Goal: Task Accomplishment & Management: Manage account settings

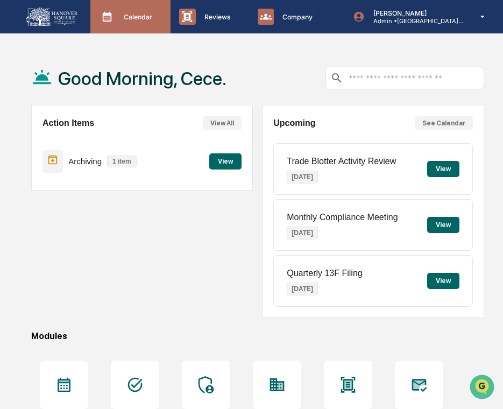
click at [128, 4] on div "Calendar Manage Tasks" at bounding box center [130, 16] width 80 height 33
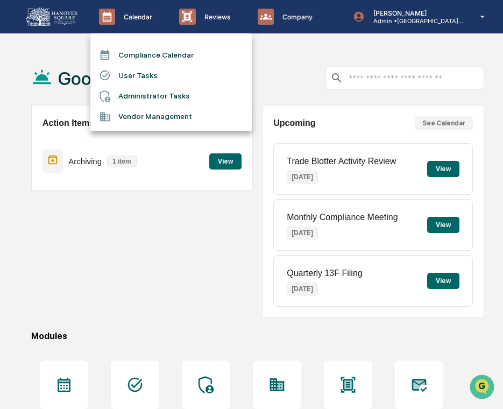
click at [133, 76] on li "User Tasks" at bounding box center [170, 75] width 161 height 20
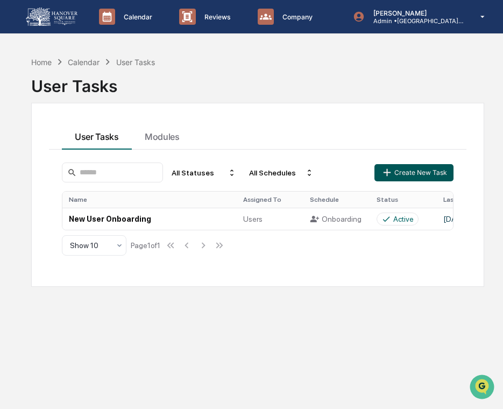
click at [403, 175] on button "Create New Task" at bounding box center [413, 172] width 78 height 17
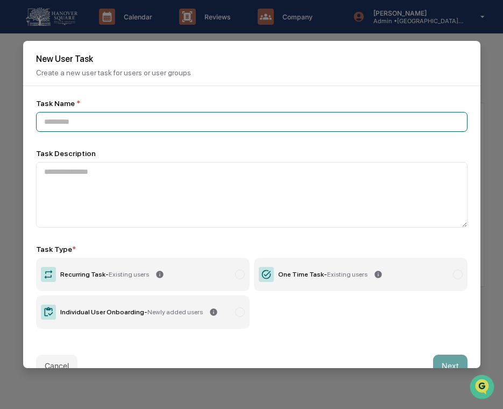
paste input "**********"
type input "**********"
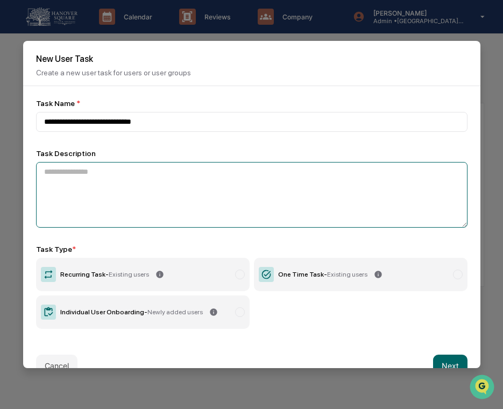
click at [95, 170] on textarea at bounding box center [251, 195] width 431 height 66
paste textarea "**********"
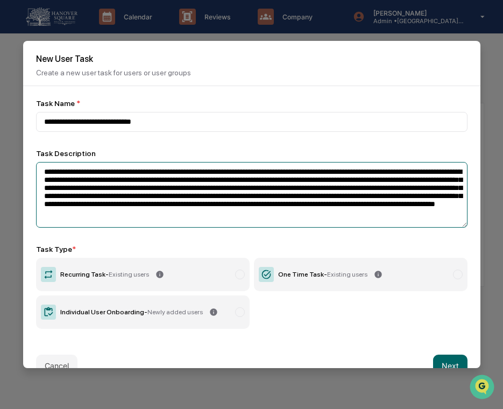
drag, startPoint x: 131, startPoint y: 176, endPoint x: 81, endPoint y: 175, distance: 49.5
click at [81, 175] on textarea "**********" at bounding box center [251, 195] width 431 height 66
paste textarea "**********"
type textarea "**********"
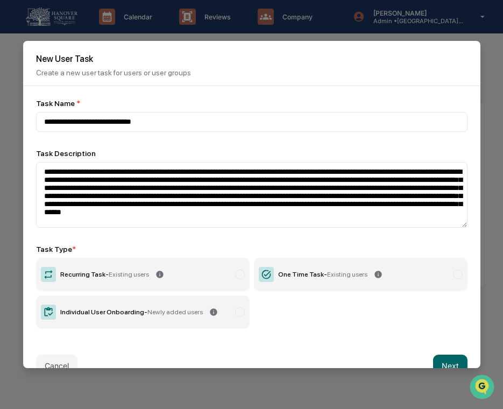
click at [217, 276] on label "Recurring Task - Existing users" at bounding box center [142, 273] width 213 height 33
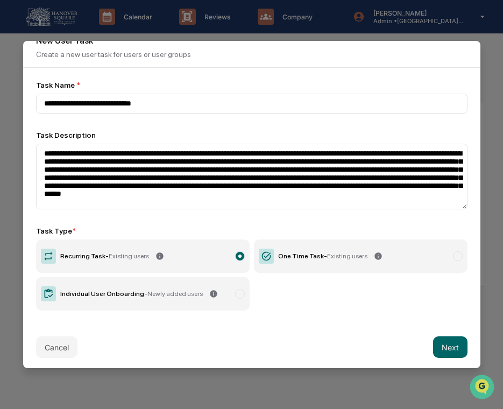
click at [450, 336] on div "Cancel Next" at bounding box center [251, 346] width 457 height 47
click at [447, 346] on button "Next" at bounding box center [450, 347] width 34 height 22
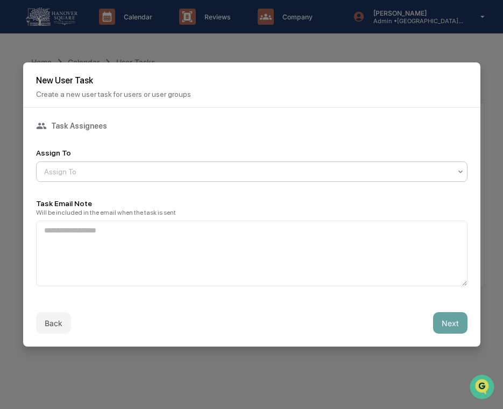
click at [258, 166] on div at bounding box center [247, 171] width 406 height 11
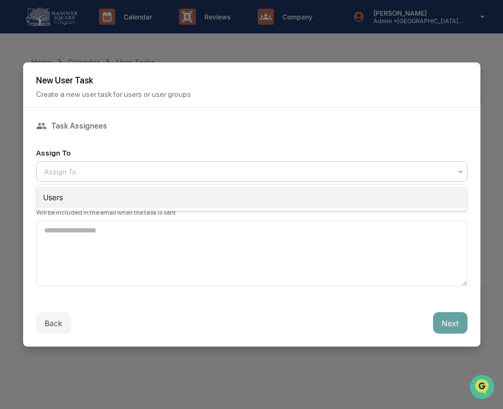
click at [249, 190] on div "Users" at bounding box center [252, 198] width 430 height 22
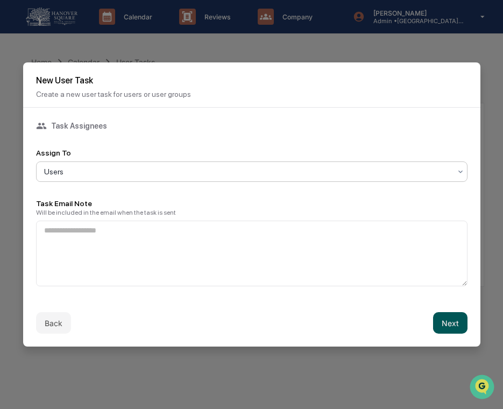
click at [458, 319] on button "Next" at bounding box center [450, 323] width 34 height 22
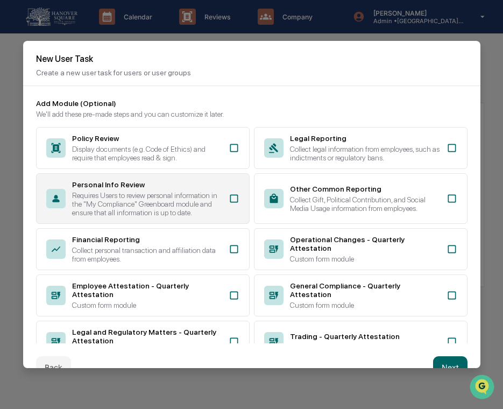
scroll to position [187, 0]
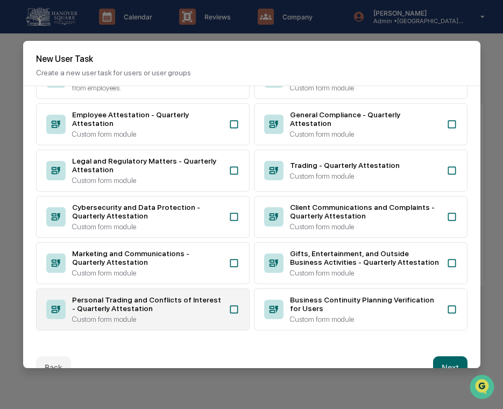
click at [211, 323] on div "Personal Trading and Conflicts of Interest - Quarterly Attestation Custom form …" at bounding box center [142, 309] width 213 height 42
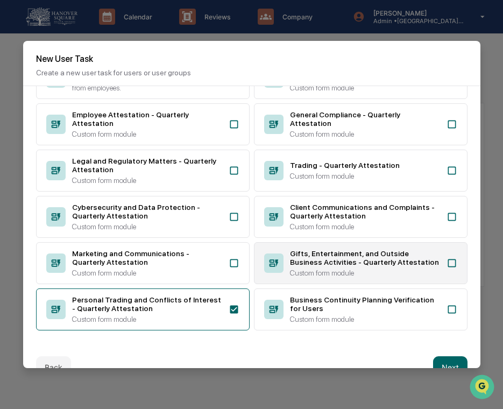
click at [292, 264] on div "Gifts, Entertainment, and Outside Business Activities - Quarterly Attestation" at bounding box center [365, 257] width 150 height 17
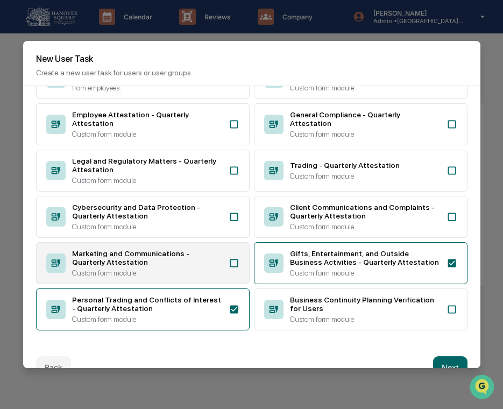
click at [188, 261] on div "Marketing and Communications - Quarterly Attestation" at bounding box center [147, 257] width 150 height 17
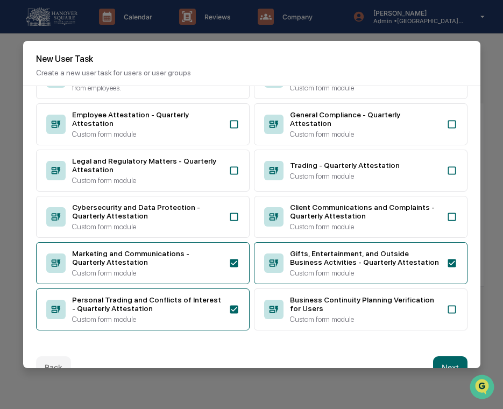
click at [252, 216] on div "Policy Review Display documents (e.g. Code of Ethics) and require that employee…" at bounding box center [251, 143] width 431 height 374
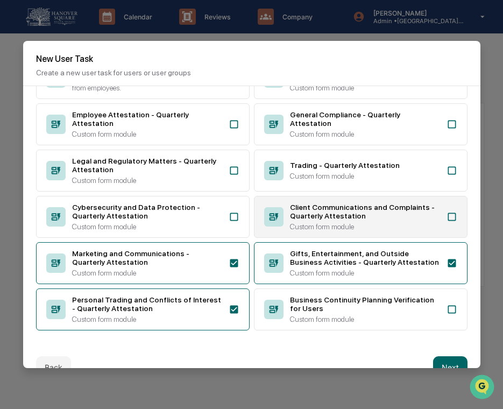
click at [289, 203] on div "Client Communications and Complaints - Quarterly Attestation Custom form module" at bounding box center [360, 217] width 213 height 42
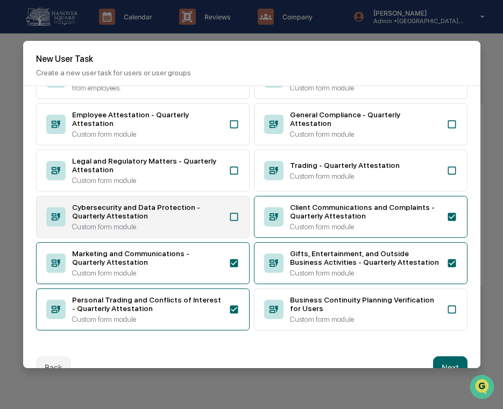
click at [163, 222] on div "Custom form module" at bounding box center [147, 226] width 150 height 9
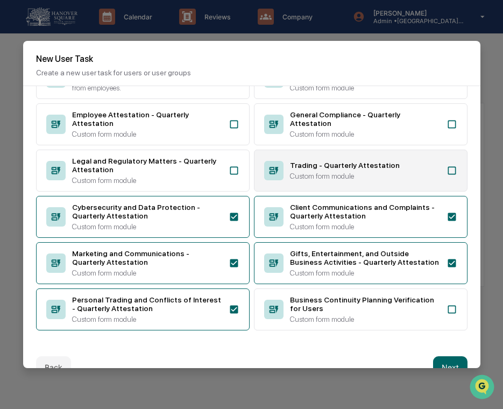
click at [285, 153] on div "Trading - Quarterly Attestation Custom form module" at bounding box center [360, 170] width 213 height 42
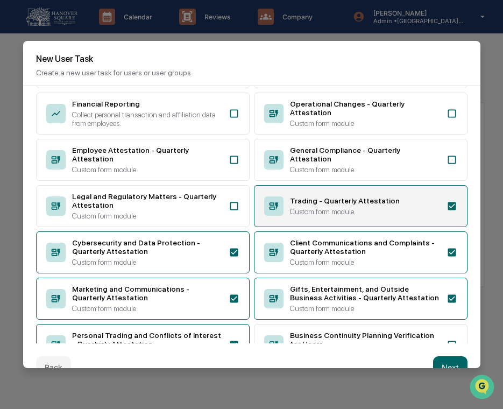
scroll to position [119, 0]
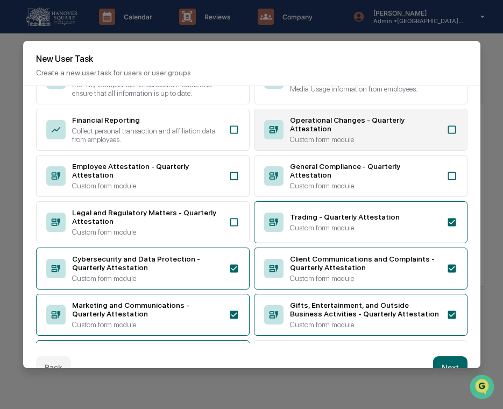
click at [308, 124] on div "Operational Changes - Quarterly Attestation Custom form module" at bounding box center [360, 130] width 213 height 42
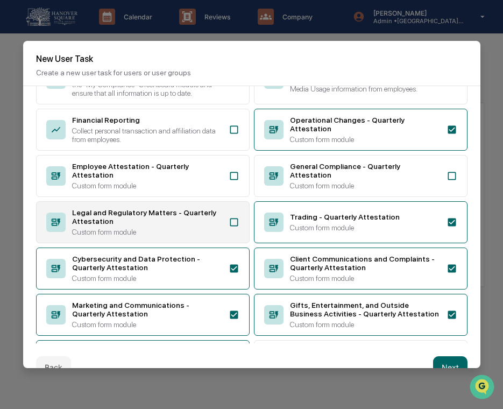
click at [209, 225] on div "Legal and Regulatory Matters - Quarterly Attestation" at bounding box center [147, 216] width 150 height 17
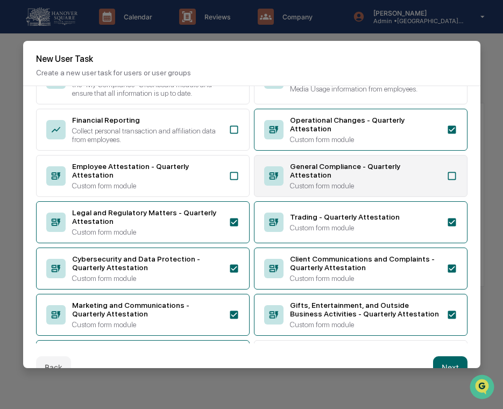
click at [285, 195] on div "General Compliance - Quarterly Attestation Custom form module" at bounding box center [360, 176] width 213 height 42
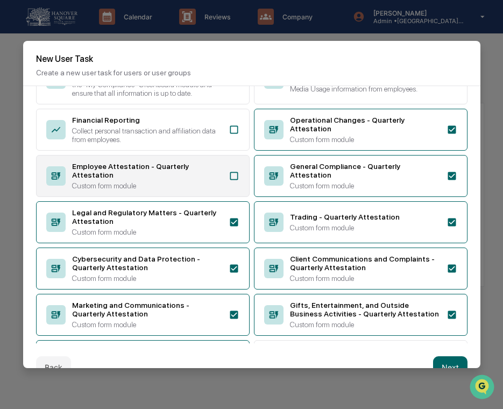
click at [206, 190] on div "Custom form module" at bounding box center [147, 185] width 150 height 9
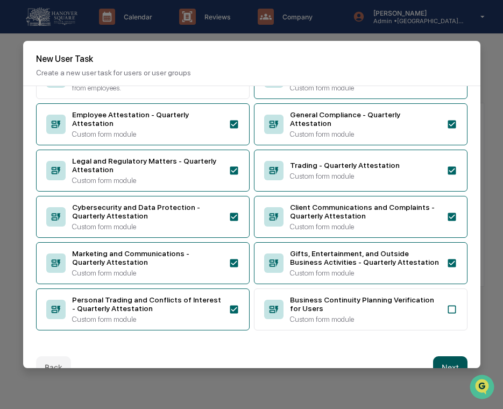
click at [449, 364] on button "Next" at bounding box center [450, 367] width 34 height 22
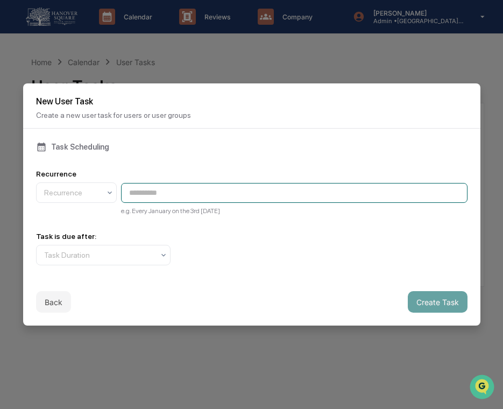
click at [169, 189] on input at bounding box center [294, 193] width 346 height 20
paste input "**********"
type input "**********"
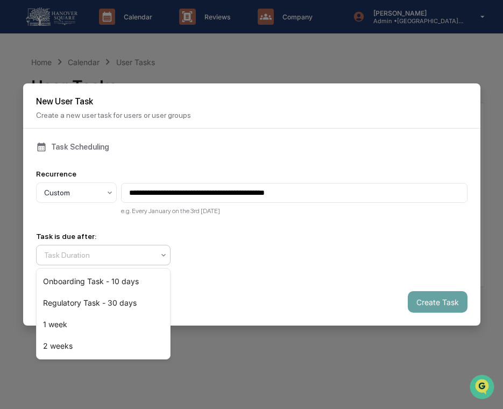
click at [111, 259] on div at bounding box center [99, 254] width 110 height 11
click at [108, 300] on div "Regulatory Task - 30 days" at bounding box center [103, 303] width 133 height 22
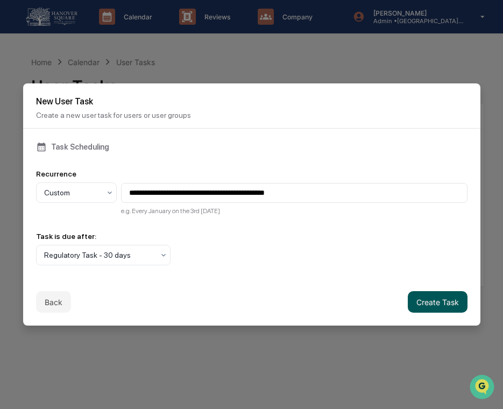
click at [427, 302] on button "Create Task" at bounding box center [437, 302] width 60 height 22
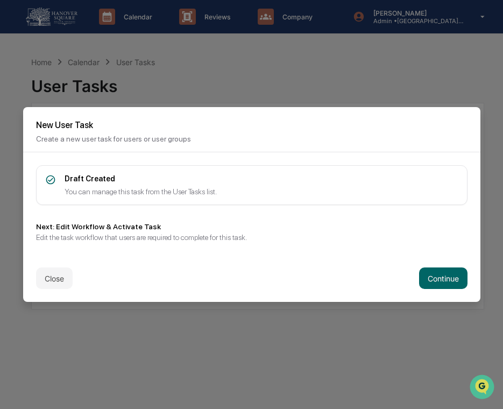
click at [452, 267] on div "Close Continue" at bounding box center [251, 277] width 457 height 47
click at [440, 276] on button "Continue" at bounding box center [443, 278] width 48 height 22
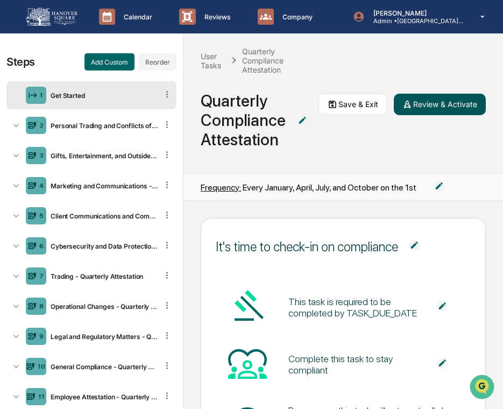
click at [444, 102] on button "Review & Activate" at bounding box center [439, 105] width 92 height 22
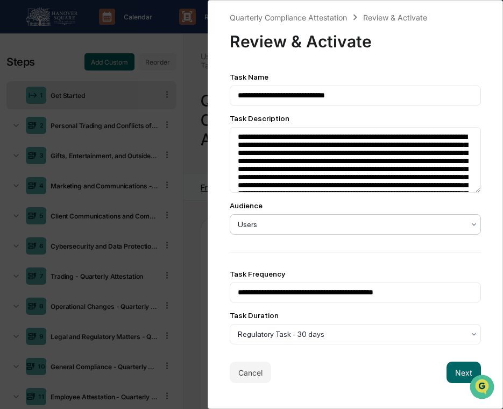
scroll to position [1, 0]
click at [452, 377] on button "Next" at bounding box center [463, 372] width 34 height 22
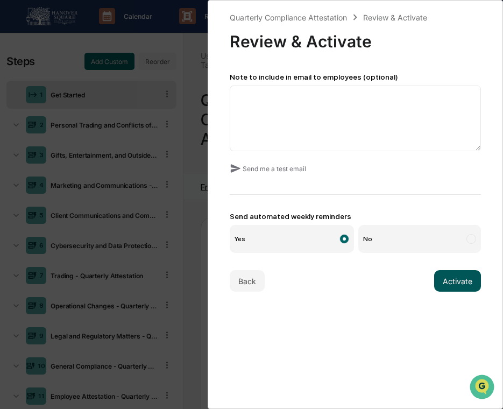
click at [448, 282] on button "Activate" at bounding box center [457, 281] width 47 height 22
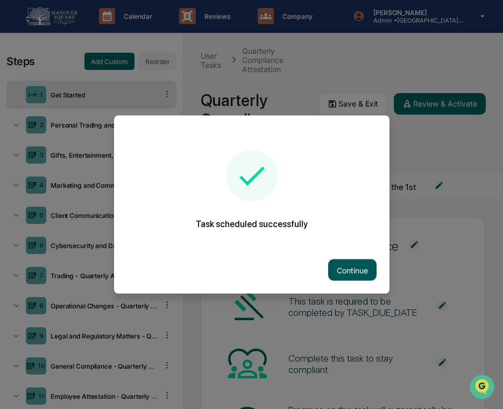
click at [350, 275] on button "Continue" at bounding box center [352, 270] width 48 height 22
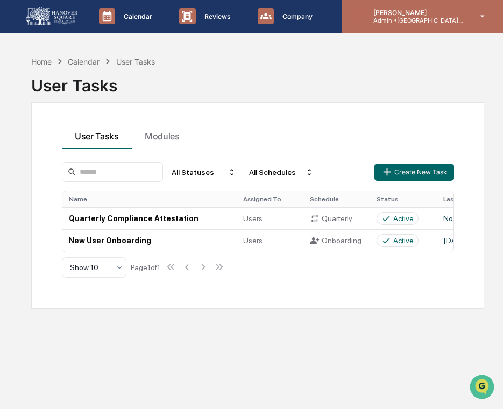
click at [402, 15] on p "[PERSON_NAME]" at bounding box center [414, 13] width 100 height 8
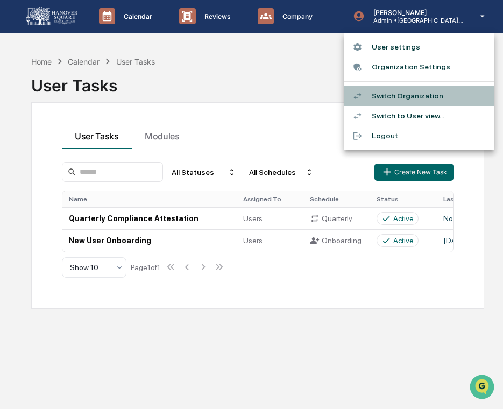
click at [374, 90] on li "Switch Organization" at bounding box center [418, 96] width 151 height 20
